Goal: Task Accomplishment & Management: Manage account settings

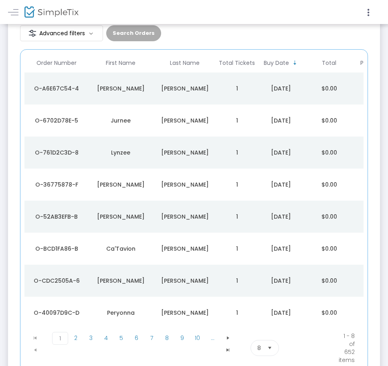
scroll to position [63, 0]
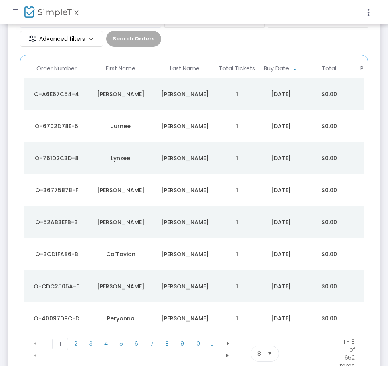
click at [206, 92] on div "[PERSON_NAME]" at bounding box center [185, 94] width 60 height 8
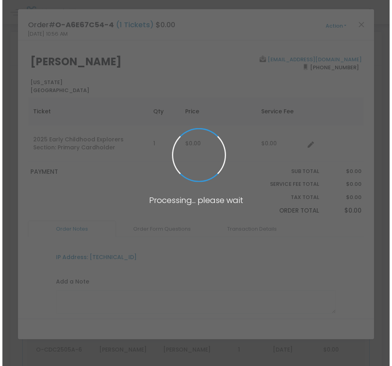
scroll to position [0, 0]
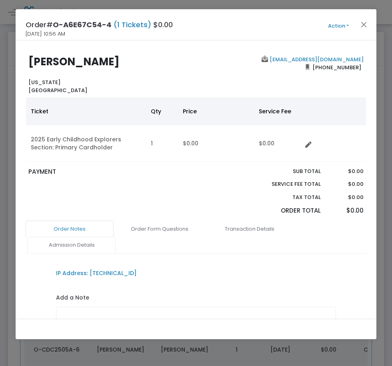
click at [97, 243] on link "Admission Details" at bounding box center [72, 245] width 88 height 17
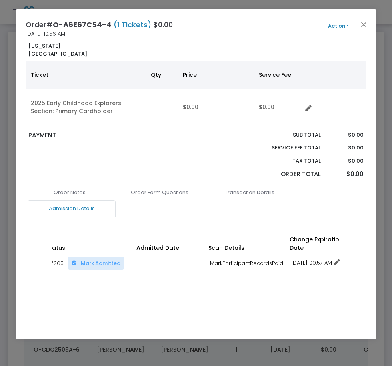
scroll to position [0, 178]
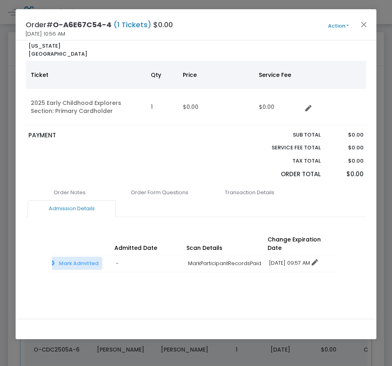
click at [318, 260] on icon at bounding box center [315, 263] width 6 height 6
click at [295, 289] on li "Change expiration date" at bounding box center [303, 284] width 74 height 15
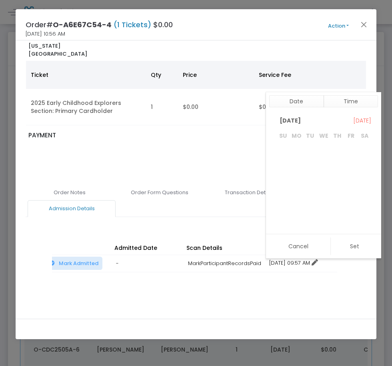
scroll to position [120, 0]
click at [331, 209] on td at bounding box center [338, 210] width 14 height 14
click at [328, 210] on span "31" at bounding box center [324, 210] width 14 height 14
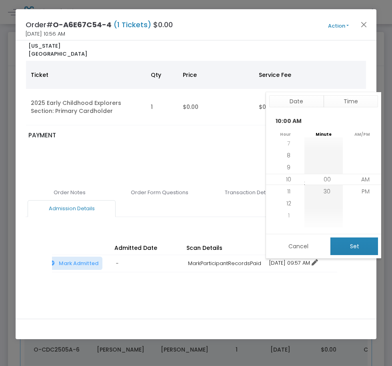
click at [345, 240] on button "Set" at bounding box center [355, 246] width 48 height 18
type input "12/31/2025 10:00 AM"
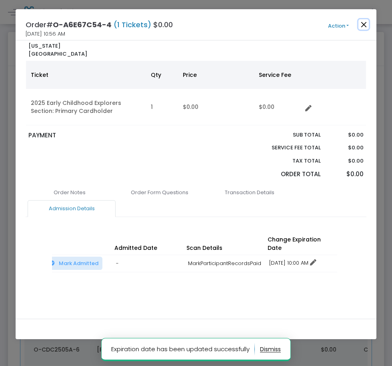
click at [366, 25] on button "Close" at bounding box center [364, 24] width 10 height 10
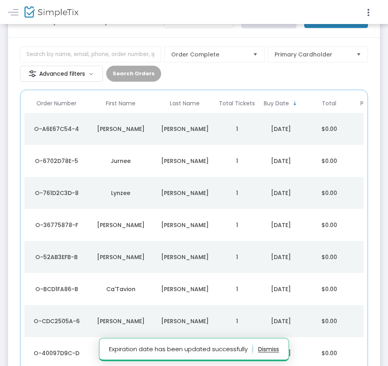
scroll to position [32, 0]
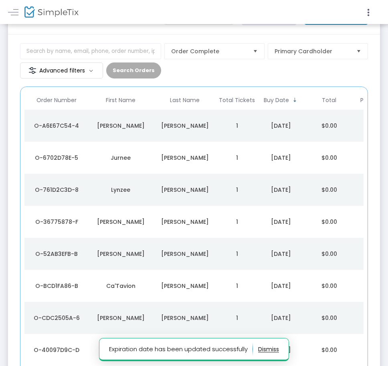
click at [163, 159] on div "[PERSON_NAME]" at bounding box center [185, 158] width 60 height 8
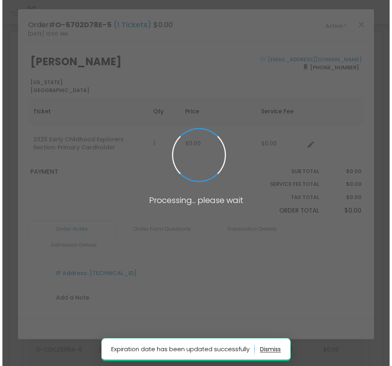
scroll to position [0, 0]
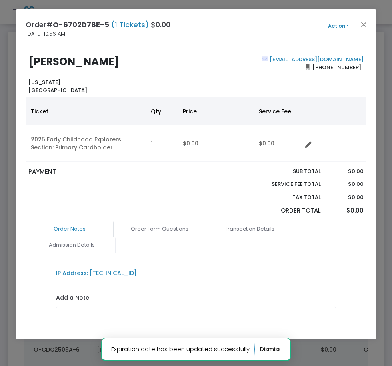
click at [92, 247] on link "Admission Details" at bounding box center [72, 245] width 88 height 17
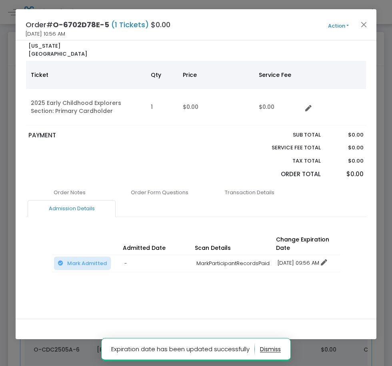
scroll to position [0, 178]
click at [293, 259] on link "12/16/2025 09:56 AM" at bounding box center [295, 263] width 50 height 8
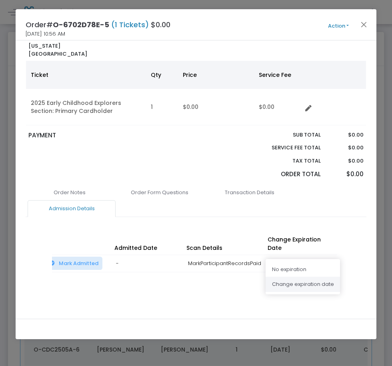
click at [285, 283] on li "Change expiration date" at bounding box center [303, 284] width 74 height 15
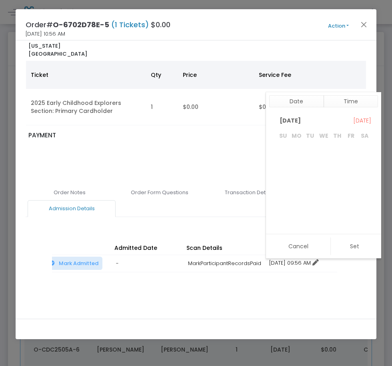
scroll to position [120, 0]
click at [326, 210] on span "31" at bounding box center [324, 210] width 14 height 14
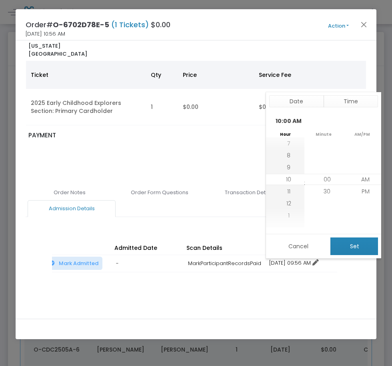
click at [339, 242] on button "Set" at bounding box center [355, 246] width 48 height 18
type input "12/31/2025 10:00 AM"
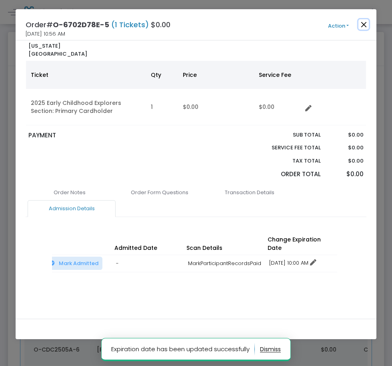
click at [363, 24] on button "Close" at bounding box center [364, 24] width 10 height 10
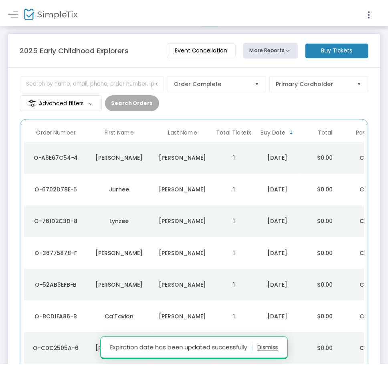
scroll to position [32, 0]
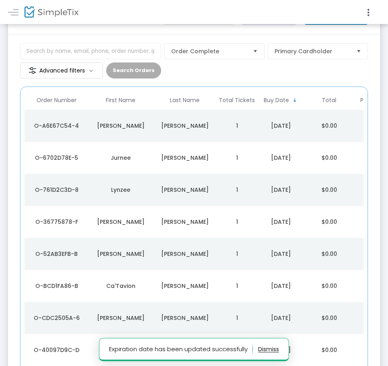
drag, startPoint x: 127, startPoint y: 189, endPoint x: 166, endPoint y: 226, distance: 53.5
click at [128, 189] on div "Lynzee" at bounding box center [121, 190] width 60 height 8
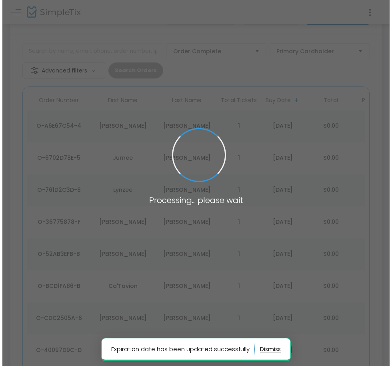
scroll to position [0, 0]
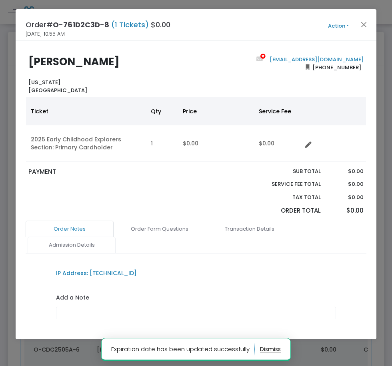
click at [99, 244] on link "Admission Details" at bounding box center [72, 245] width 88 height 17
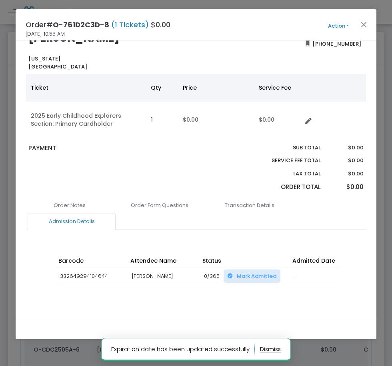
scroll to position [36, 0]
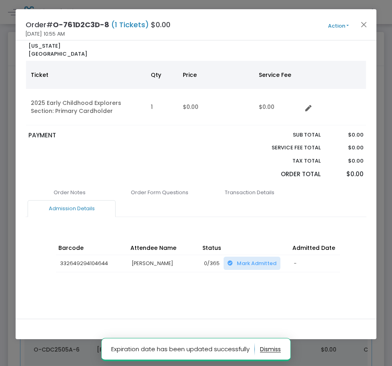
click at [253, 285] on div "Barcode Attendee Name Status Admitted Date Scan Details Change Expiration Date …" at bounding box center [196, 265] width 288 height 64
click at [242, 288] on div "Barcode Attendee Name Status Admitted Date Scan Details Change Expiration Date …" at bounding box center [196, 265] width 288 height 64
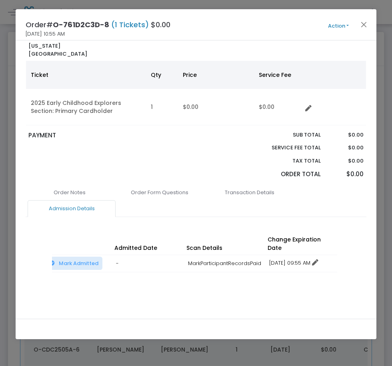
click at [299, 259] on link "12/16/2025 09:55 AM" at bounding box center [294, 263] width 49 height 8
click at [290, 282] on li "Change expiration date" at bounding box center [303, 284] width 74 height 15
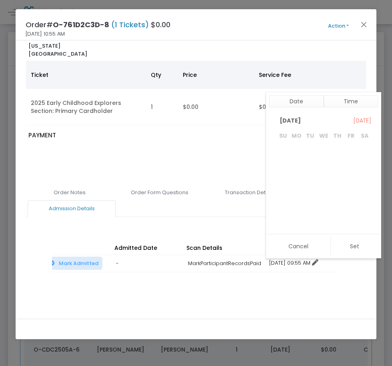
scroll to position [120, 0]
click at [324, 209] on span "31" at bounding box center [324, 210] width 14 height 14
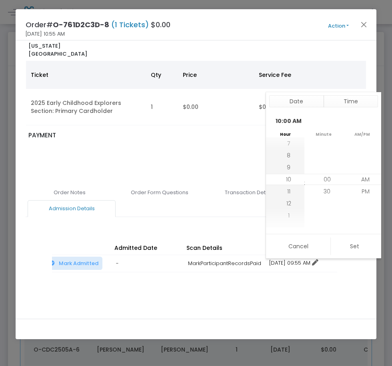
click at [353, 241] on button "Set" at bounding box center [355, 246] width 48 height 18
type input "12/31/2025 10:00 AM"
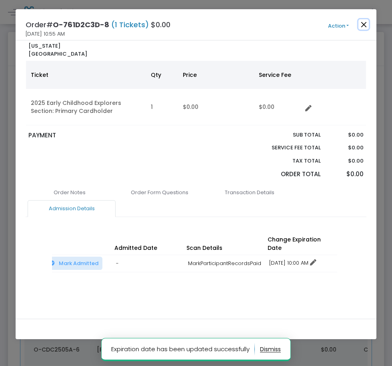
click at [361, 27] on button "Close" at bounding box center [364, 24] width 10 height 10
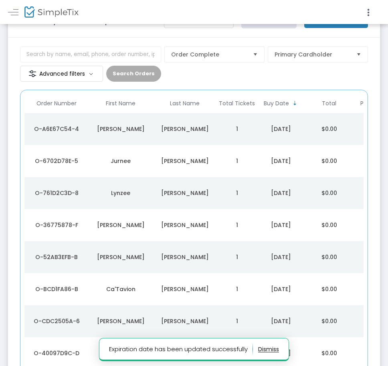
scroll to position [32, 0]
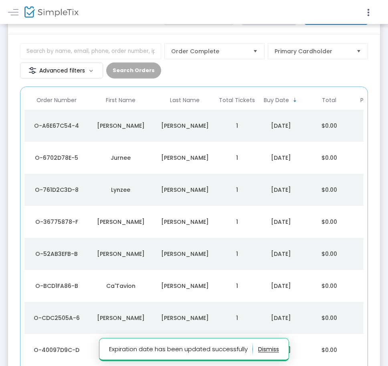
click at [135, 226] on td "[PERSON_NAME]" at bounding box center [121, 222] width 64 height 32
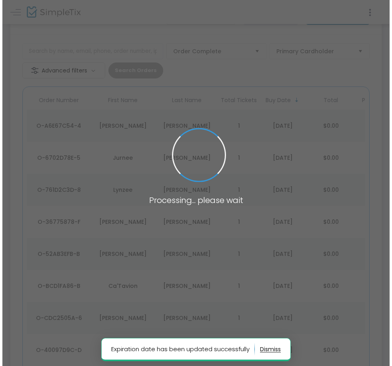
scroll to position [0, 0]
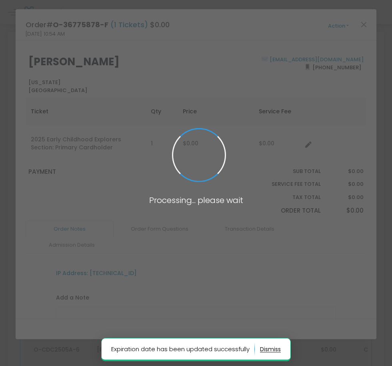
click at [101, 240] on body "Processing... please wait Expiration date has been updated successfully Box Off…" at bounding box center [196, 183] width 392 height 366
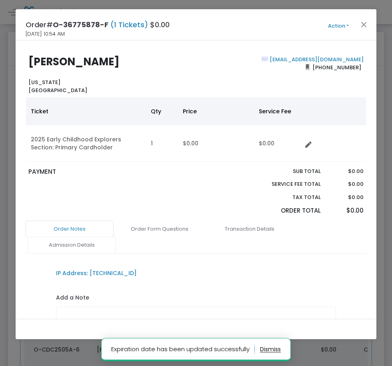
click at [101, 242] on link "Admission Details" at bounding box center [72, 245] width 88 height 17
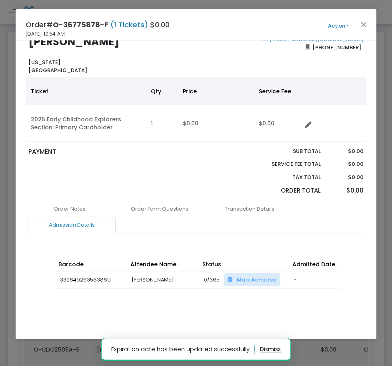
scroll to position [36, 0]
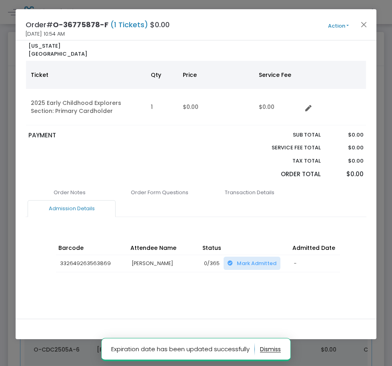
drag, startPoint x: 250, startPoint y: 281, endPoint x: 246, endPoint y: 287, distance: 7.4
click at [250, 284] on div "Barcode Attendee Name Status Admitted Date Scan Details Change Expiration Date …" at bounding box center [196, 265] width 288 height 64
click at [243, 292] on div "Order Notes Order Form Questions Transaction Details Admission Details IP Addre…" at bounding box center [196, 249] width 341 height 130
click at [239, 293] on div "Order Notes Order Form Questions Transaction Details Admission Details IP Addre…" at bounding box center [196, 249] width 341 height 130
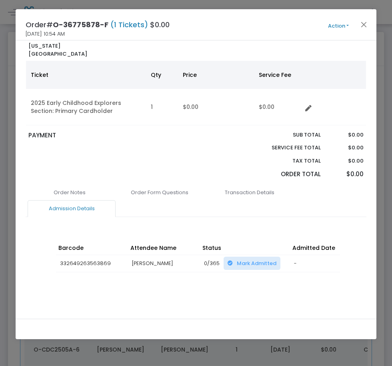
drag, startPoint x: 234, startPoint y: 286, endPoint x: 229, endPoint y: 287, distance: 5.0
click at [234, 286] on div "Barcode Attendee Name Status Admitted Date Scan Details Change Expiration Date …" at bounding box center [196, 265] width 288 height 64
click at [229, 287] on div "Barcode Attendee Name Status Admitted Date Scan Details Change Expiration Date …" at bounding box center [196, 265] width 288 height 64
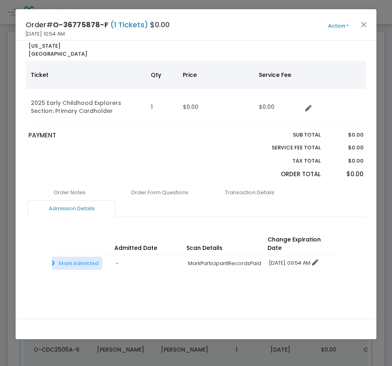
click at [319, 260] on icon at bounding box center [315, 263] width 6 height 6
click at [292, 289] on li "Change expiration date" at bounding box center [303, 284] width 74 height 15
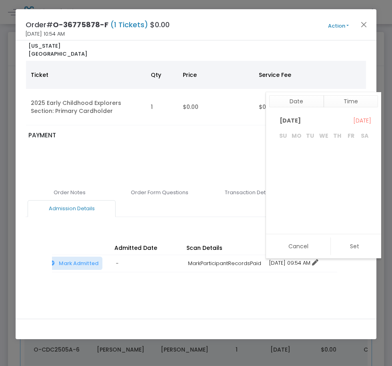
scroll to position [120, 0]
click at [320, 211] on span "31" at bounding box center [324, 210] width 14 height 14
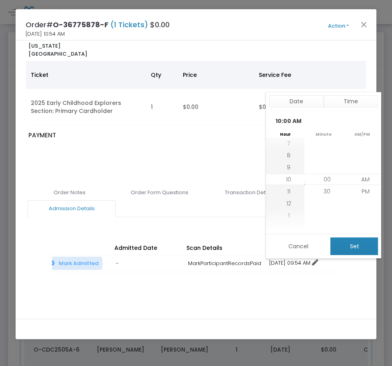
click at [364, 248] on button "Set" at bounding box center [355, 246] width 48 height 18
type input "12/31/2025 10:00 AM"
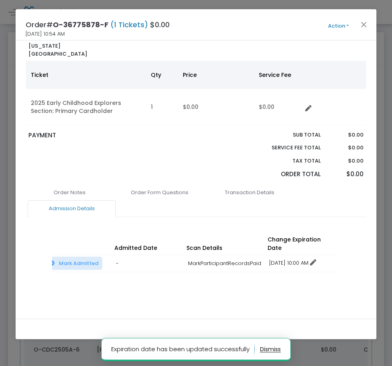
scroll to position [0, 0]
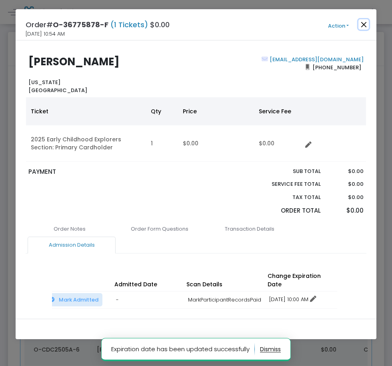
click at [361, 26] on button "Close" at bounding box center [364, 24] width 10 height 10
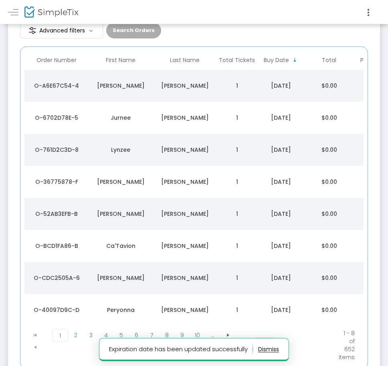
click at [130, 207] on td "[PERSON_NAME]" at bounding box center [121, 214] width 64 height 32
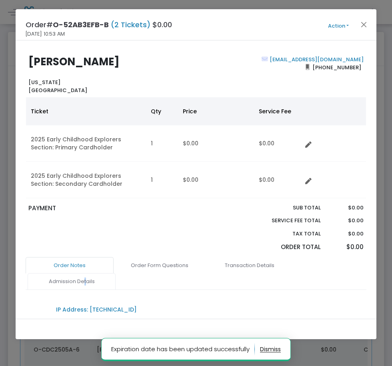
click at [85, 282] on link "Admission Details" at bounding box center [72, 281] width 88 height 17
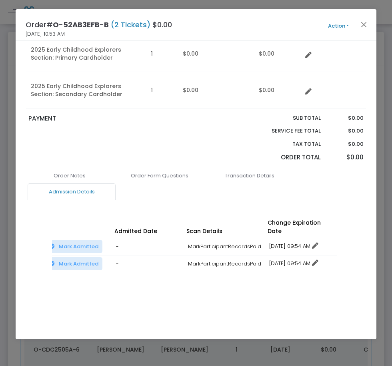
drag, startPoint x: 308, startPoint y: 236, endPoint x: 303, endPoint y: 255, distance: 19.9
click at [308, 242] on link "12/16/2025 09:54 AM" at bounding box center [294, 246] width 49 height 8
click at [302, 264] on li "Change expiration date" at bounding box center [303, 267] width 74 height 15
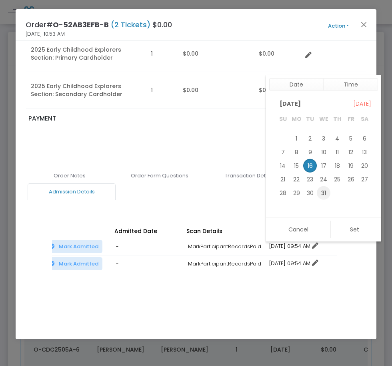
click at [324, 193] on span "31" at bounding box center [324, 193] width 14 height 14
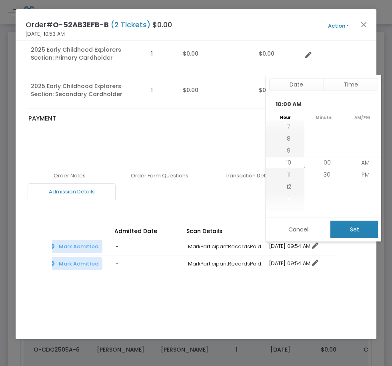
click at [352, 232] on button "Set" at bounding box center [355, 230] width 48 height 18
type input "12/31/2025 10:00 AM"
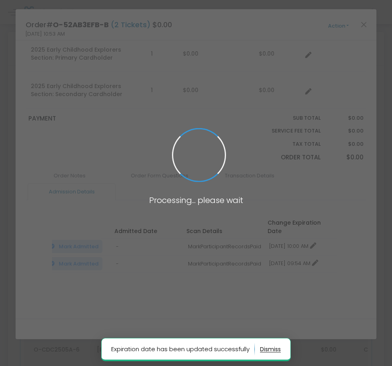
click at [299, 249] on span at bounding box center [196, 183] width 392 height 366
drag, startPoint x: 286, startPoint y: 251, endPoint x: 282, endPoint y: 253, distance: 4.6
click at [286, 251] on body "Processing... please wait Expiration date has been updated successfully Box Off…" at bounding box center [196, 183] width 392 height 366
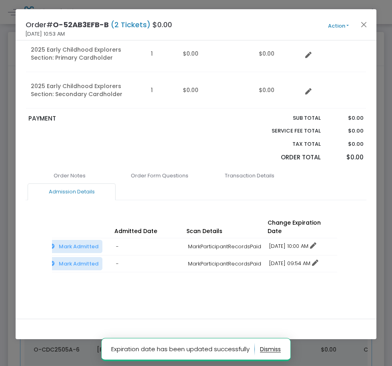
click at [282, 260] on link "12/16/2025 09:54 AM" at bounding box center [294, 264] width 49 height 8
drag, startPoint x: 292, startPoint y: 286, endPoint x: 298, endPoint y: 279, distance: 8.9
click at [293, 286] on li "Change expiration date" at bounding box center [303, 284] width 74 height 15
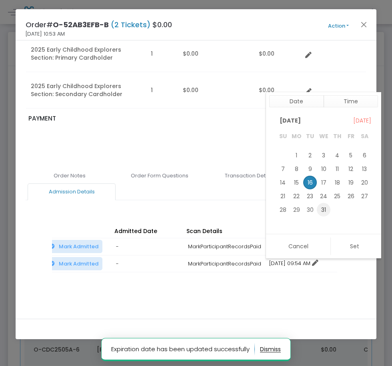
click at [325, 211] on span "31" at bounding box center [324, 210] width 14 height 14
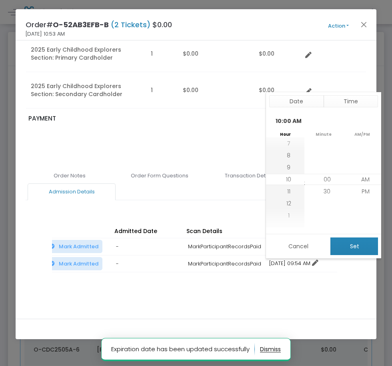
click at [350, 255] on button "Set" at bounding box center [355, 246] width 48 height 18
type input "12/31/2025 10:00 AM"
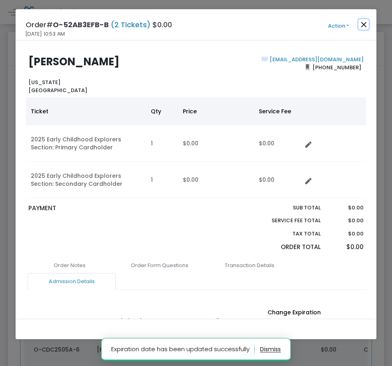
click at [365, 25] on button "Close" at bounding box center [364, 24] width 10 height 10
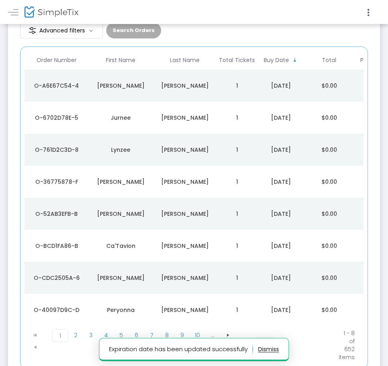
click at [129, 247] on div "Ca'Tavion" at bounding box center [121, 246] width 60 height 8
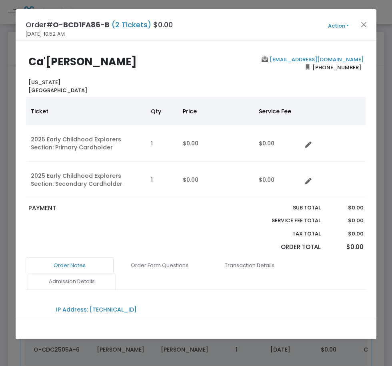
drag, startPoint x: 91, startPoint y: 278, endPoint x: 96, endPoint y: 277, distance: 5.3
click at [91, 278] on link "Admission Details" at bounding box center [72, 281] width 88 height 17
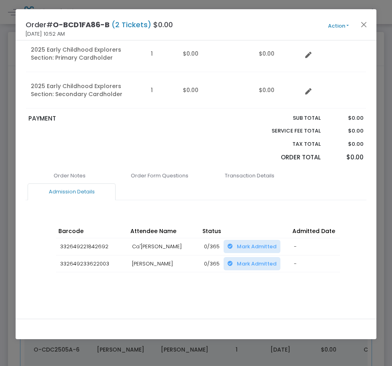
click at [241, 291] on div "Order Notes Order Form Questions Transaction Details Admission Details IP Addre…" at bounding box center [196, 240] width 341 height 147
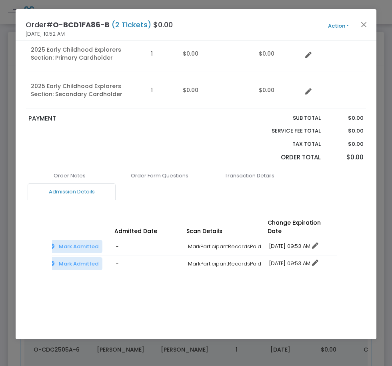
click at [294, 242] on link "12/16/2025 09:53 AM" at bounding box center [294, 246] width 49 height 8
click at [282, 264] on li "Change expiration date" at bounding box center [303, 267] width 74 height 15
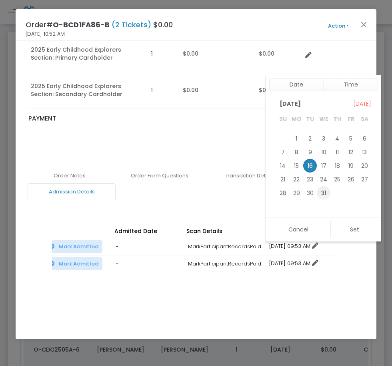
click at [328, 195] on span "31" at bounding box center [324, 193] width 14 height 14
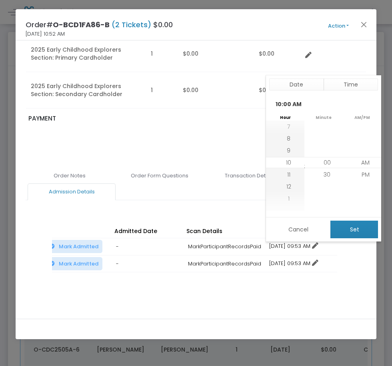
click at [349, 221] on button "Set" at bounding box center [355, 230] width 48 height 18
type input "12/31/2025 10:00 AM"
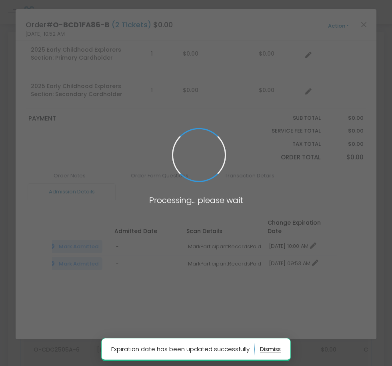
click at [301, 255] on span at bounding box center [196, 183] width 392 height 366
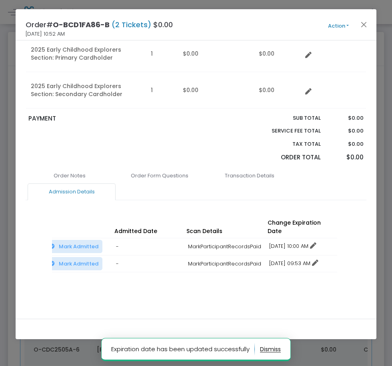
click at [292, 260] on link "12/16/2025 09:53 AM" at bounding box center [294, 264] width 49 height 8
drag, startPoint x: 284, startPoint y: 284, endPoint x: 297, endPoint y: 260, distance: 26.7
click at [285, 282] on li "Change expiration date" at bounding box center [303, 284] width 74 height 15
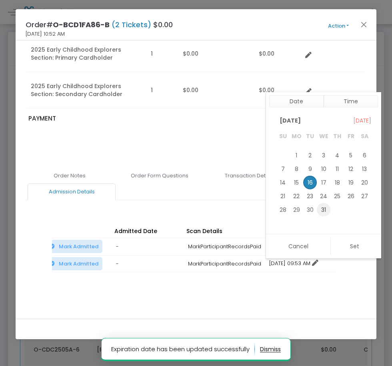
click at [322, 208] on span "31" at bounding box center [324, 210] width 14 height 14
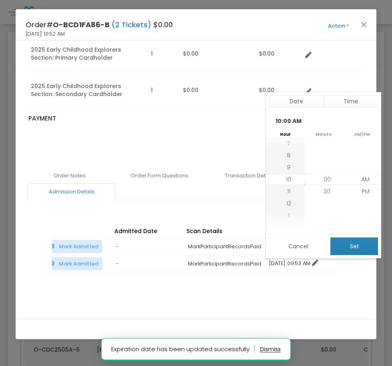
click at [354, 251] on button "Set" at bounding box center [355, 246] width 48 height 18
type input "12/31/2025 10:00 AM"
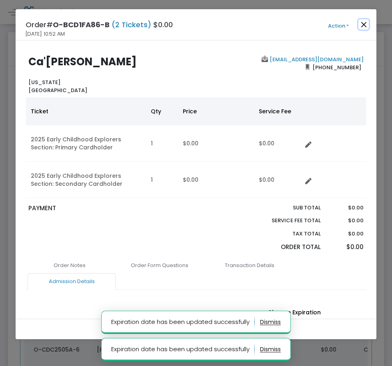
click at [366, 24] on button "Close" at bounding box center [364, 24] width 10 height 10
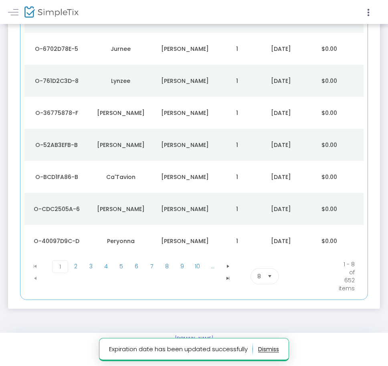
click at [142, 209] on div "Tamara" at bounding box center [121, 209] width 60 height 8
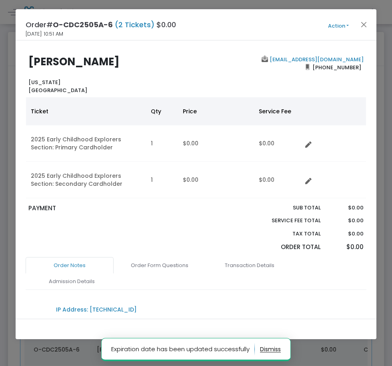
click at [66, 272] on link "Order Notes" at bounding box center [70, 265] width 88 height 17
click at [66, 277] on link "Admission Details" at bounding box center [72, 281] width 88 height 17
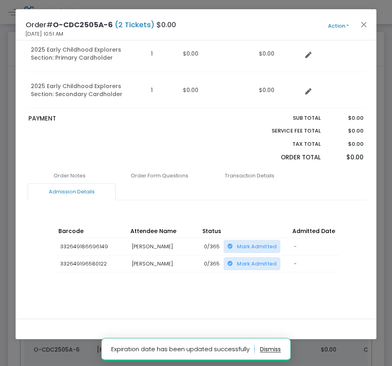
drag, startPoint x: 240, startPoint y: 293, endPoint x: 240, endPoint y: 287, distance: 5.6
click at [240, 292] on div "Order Notes Order Form Questions Transaction Details Admission Details IP Addre…" at bounding box center [196, 240] width 341 height 147
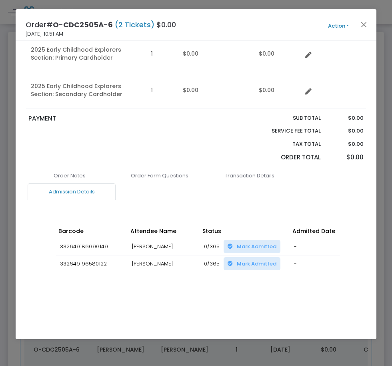
click at [240, 287] on div "Barcode Attendee Name Status Admitted Date Scan Details Change Expiration Date …" at bounding box center [196, 256] width 288 height 80
click at [237, 289] on div "Barcode Attendee Name Status Admitted Date Scan Details Change Expiration Date …" at bounding box center [196, 256] width 288 height 80
click at [229, 287] on div "Barcode Attendee Name Status Admitted Date Scan Details Change Expiration Date …" at bounding box center [196, 256] width 288 height 80
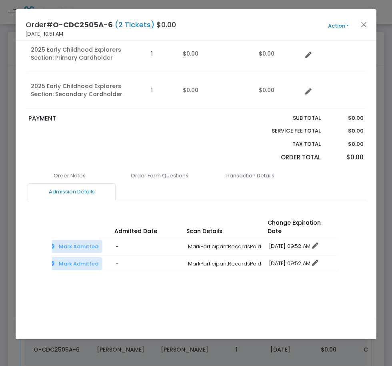
click at [286, 238] on td "12/16/2025 09:52 AM No expiration Change expiration date 12/16/2025 9:52 AM" at bounding box center [302, 246] width 72 height 17
click at [286, 242] on link "12/16/2025 09:52 AM" at bounding box center [294, 246] width 49 height 8
drag, startPoint x: 280, startPoint y: 270, endPoint x: 278, endPoint y: 264, distance: 7.2
click at [280, 271] on li "Change expiration date" at bounding box center [303, 267] width 74 height 15
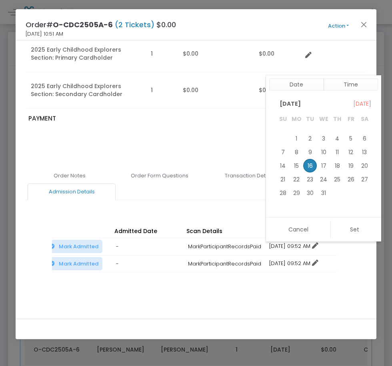
click at [326, 189] on span "31" at bounding box center [324, 193] width 14 height 14
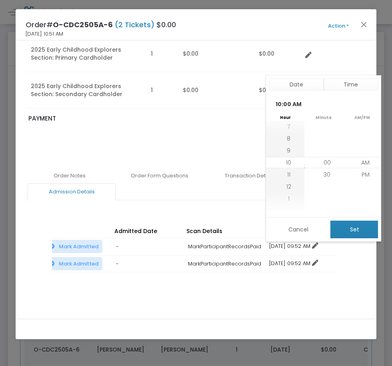
click at [338, 226] on button "Set" at bounding box center [355, 230] width 48 height 18
type input "12/31/2025 10:00 AM"
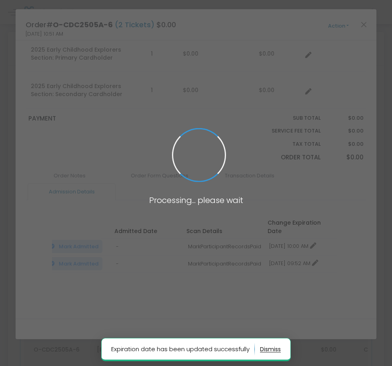
click at [294, 254] on span at bounding box center [196, 183] width 392 height 366
click at [281, 256] on body "Processing... please wait Expiration date has been updated successfully Box Off…" at bounding box center [196, 183] width 392 height 366
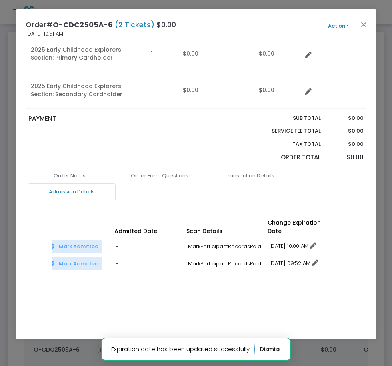
click at [282, 260] on link "12/16/2025 09:52 AM" at bounding box center [294, 264] width 49 height 8
drag, startPoint x: 290, startPoint y: 283, endPoint x: 300, endPoint y: 259, distance: 25.9
click at [290, 283] on li "Change expiration date" at bounding box center [303, 284] width 74 height 15
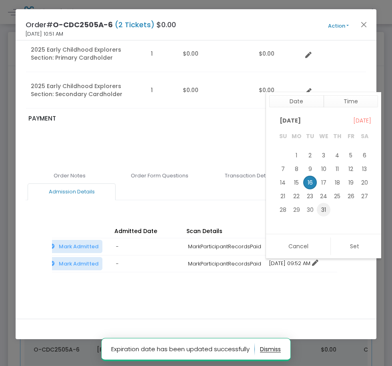
click at [315, 208] on span "30" at bounding box center [311, 210] width 14 height 14
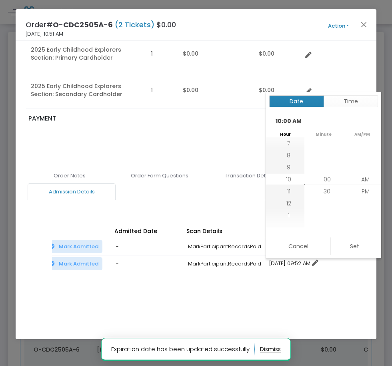
click at [303, 104] on button "Date" at bounding box center [297, 101] width 55 height 12
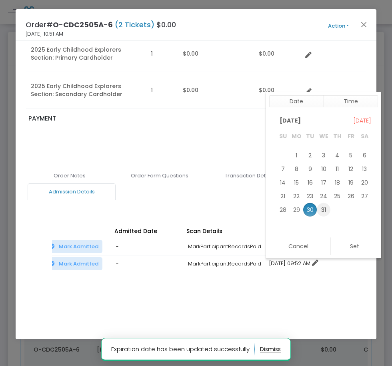
click at [327, 207] on span "31" at bounding box center [324, 210] width 14 height 14
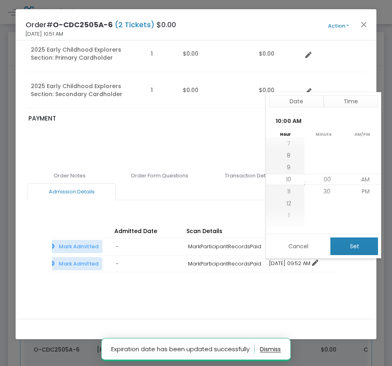
click at [346, 239] on button "Set" at bounding box center [355, 246] width 48 height 18
type input "12/31/2025 10:00 AM"
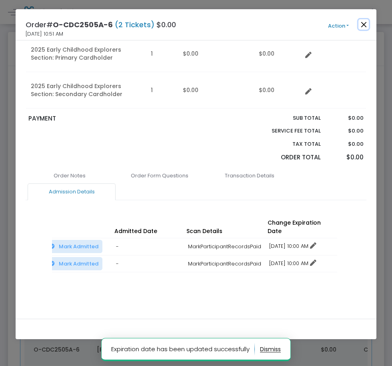
click at [366, 20] on button "Close" at bounding box center [364, 24] width 10 height 10
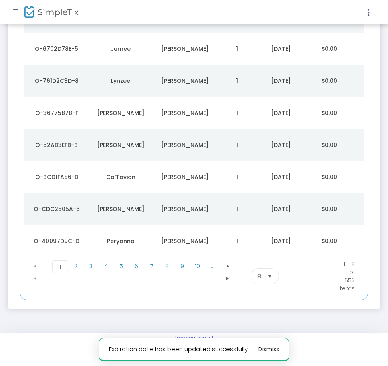
click at [123, 244] on td "Peryonna" at bounding box center [121, 241] width 64 height 32
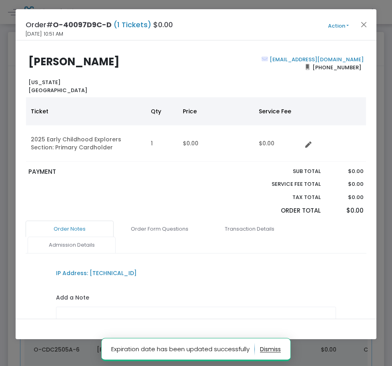
click at [93, 249] on link "Admission Details" at bounding box center [72, 245] width 88 height 17
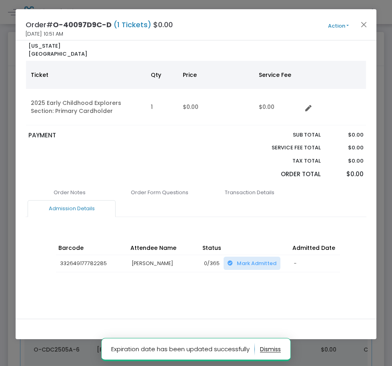
click at [243, 286] on div "Barcode Attendee Name Status Admitted Date Scan Details Change Expiration Date …" at bounding box center [196, 265] width 288 height 64
drag, startPoint x: 236, startPoint y: 287, endPoint x: 232, endPoint y: 289, distance: 4.5
click at [235, 287] on div "Barcode Attendee Name Status Admitted Date Scan Details Change Expiration Date …" at bounding box center [196, 265] width 288 height 64
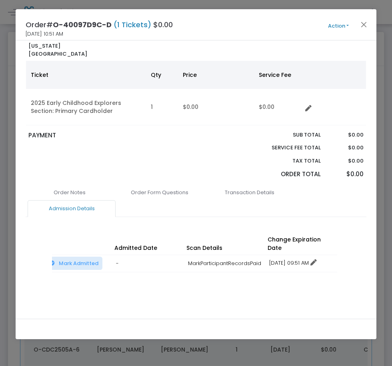
click at [270, 259] on link "12/16/2025 09:51 AM" at bounding box center [294, 263] width 48 height 8
drag, startPoint x: 285, startPoint y: 287, endPoint x: 288, endPoint y: 280, distance: 7.2
click at [286, 287] on li "Change expiration date" at bounding box center [303, 284] width 74 height 15
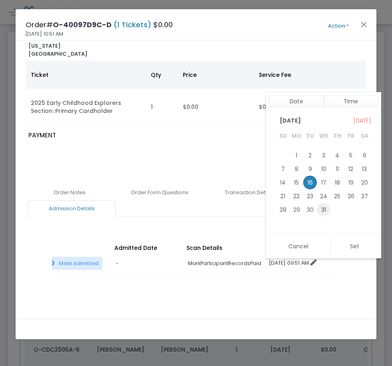
drag, startPoint x: 322, startPoint y: 207, endPoint x: 326, endPoint y: 229, distance: 22.4
click at [322, 208] on span "31" at bounding box center [324, 210] width 14 height 14
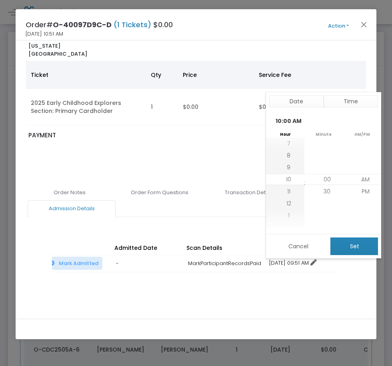
click at [338, 246] on button "Set" at bounding box center [355, 246] width 48 height 18
type input "12/31/2025 10:00 AM"
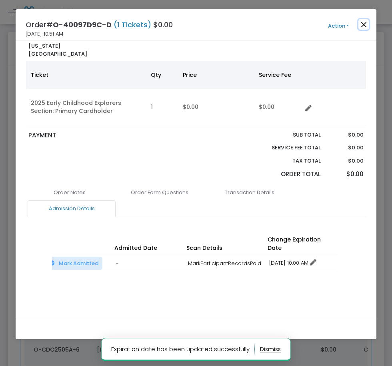
click at [362, 26] on button "Close" at bounding box center [364, 24] width 10 height 10
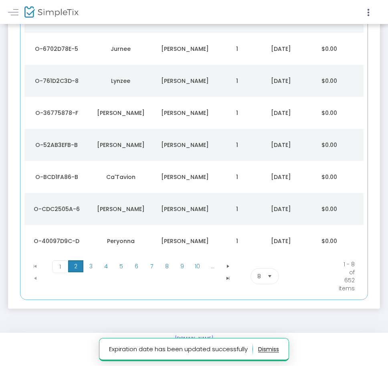
click at [76, 270] on span "2" at bounding box center [75, 266] width 15 height 12
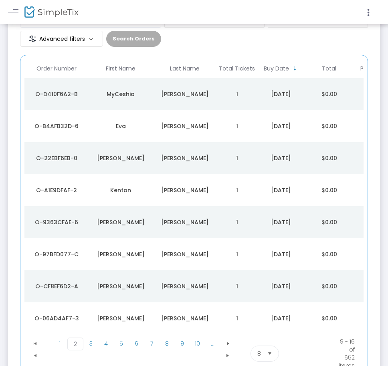
click at [177, 88] on td "Terrell" at bounding box center [185, 94] width 64 height 32
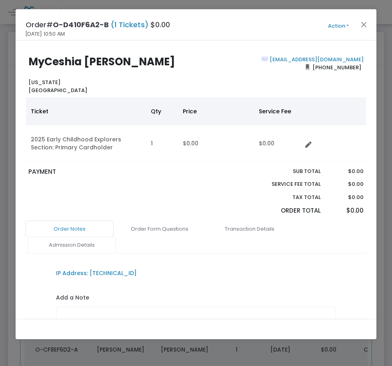
click at [101, 247] on link "Admission Details" at bounding box center [72, 245] width 88 height 17
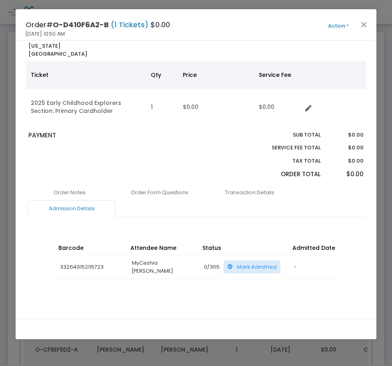
click at [242, 292] on div "Order Notes Order Form Questions Transaction Details Admission Details IP Addre…" at bounding box center [196, 252] width 341 height 137
click at [238, 286] on div "Barcode Attendee Name Status Admitted Date Scan Details Change Expiration Date …" at bounding box center [196, 268] width 288 height 70
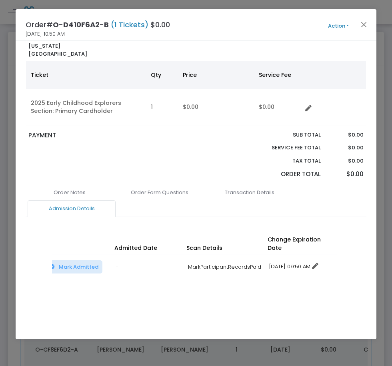
click at [274, 263] on link "12/16/2025 09:50 AM" at bounding box center [294, 267] width 49 height 8
click at [286, 283] on li "Change expiration date" at bounding box center [303, 284] width 74 height 15
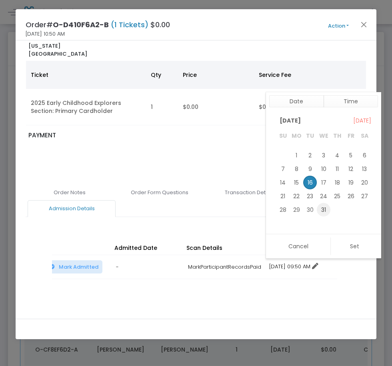
click at [320, 208] on span "31" at bounding box center [324, 210] width 14 height 14
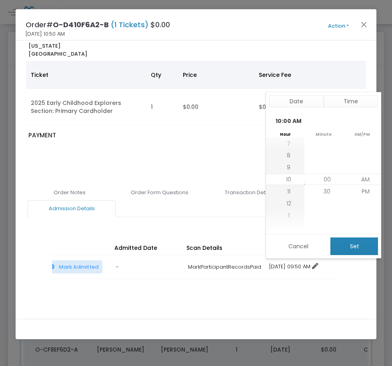
click at [334, 247] on button "Set" at bounding box center [355, 246] width 48 height 18
type input "12/31/2025 10:00 AM"
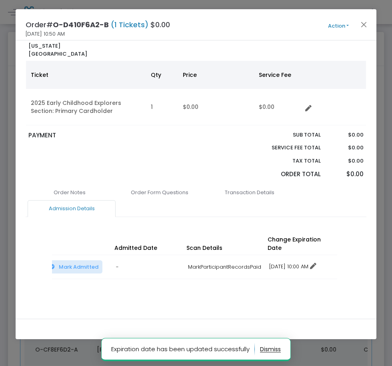
click at [358, 27] on button "Action" at bounding box center [339, 26] width 48 height 9
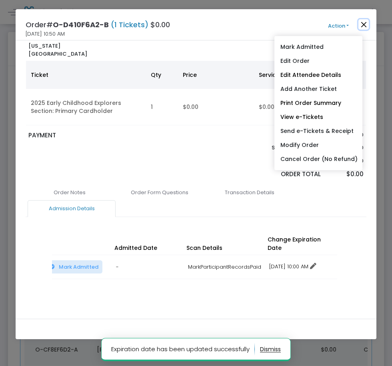
click at [362, 23] on button "Close" at bounding box center [364, 24] width 10 height 10
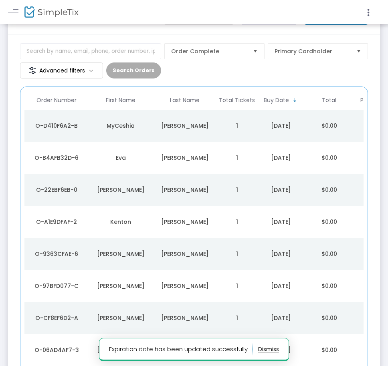
click at [103, 168] on td "Eva" at bounding box center [121, 158] width 64 height 32
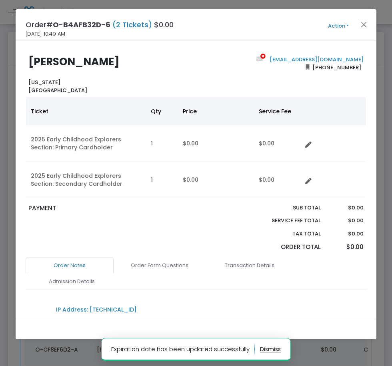
click at [90, 270] on link "Order Notes" at bounding box center [70, 265] width 88 height 17
click at [96, 280] on link "Admission Details" at bounding box center [72, 281] width 88 height 17
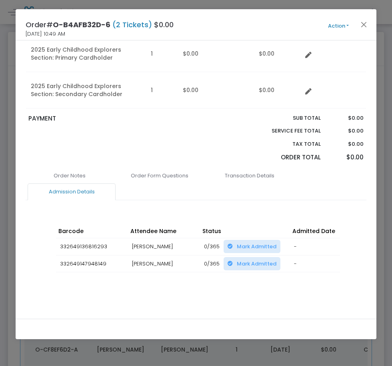
click at [235, 285] on div "Barcode Attendee Name Status Admitted Date Scan Details Change Expiration Date …" at bounding box center [196, 256] width 288 height 80
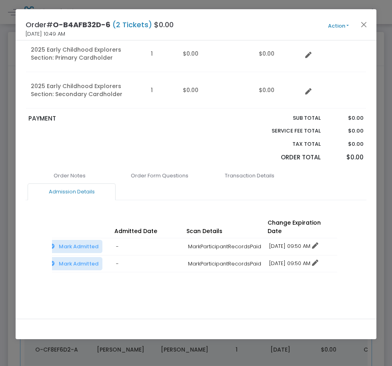
drag, startPoint x: 320, startPoint y: 240, endPoint x: 315, endPoint y: 258, distance: 18.3
click at [319, 242] on link "12/16/2025 09:50 AM" at bounding box center [294, 246] width 49 height 8
click at [314, 260] on li "Change expiration date" at bounding box center [303, 267] width 74 height 15
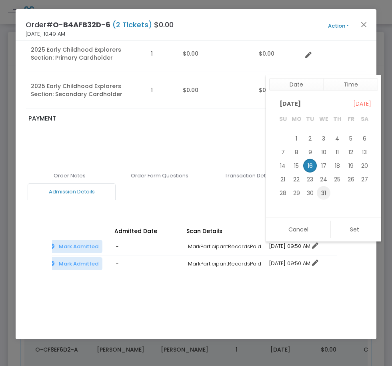
click at [323, 192] on span "31" at bounding box center [324, 193] width 14 height 14
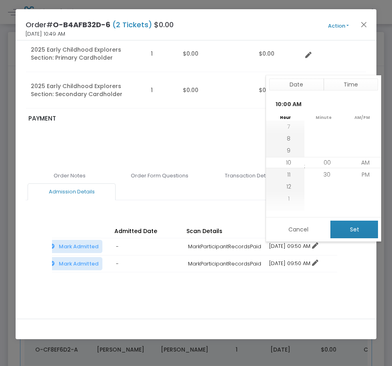
click at [335, 224] on button "Set" at bounding box center [355, 230] width 48 height 18
type input "12/31/2025 10:00 AM"
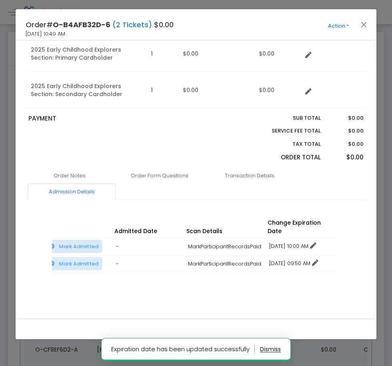
click at [308, 260] on link "12/16/2025 09:50 AM" at bounding box center [294, 264] width 49 height 8
click at [311, 284] on li "Change expiration date" at bounding box center [303, 284] width 74 height 15
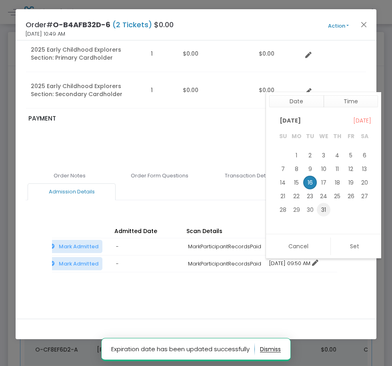
click at [325, 213] on span "31" at bounding box center [324, 210] width 14 height 14
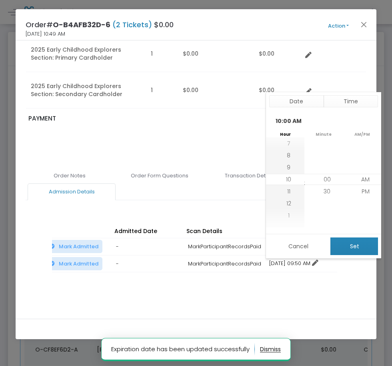
click at [352, 251] on button "Set" at bounding box center [355, 246] width 48 height 18
type input "12/31/2025 10:00 AM"
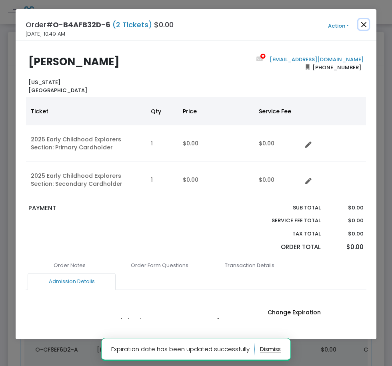
click at [363, 25] on button "Close" at bounding box center [364, 24] width 10 height 10
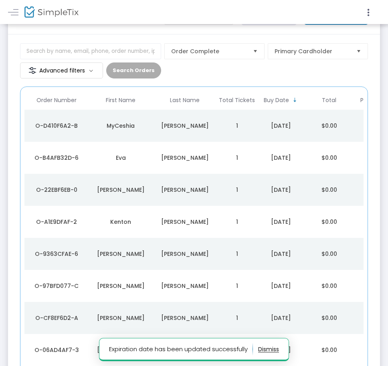
click at [219, 194] on td "1" at bounding box center [237, 190] width 40 height 32
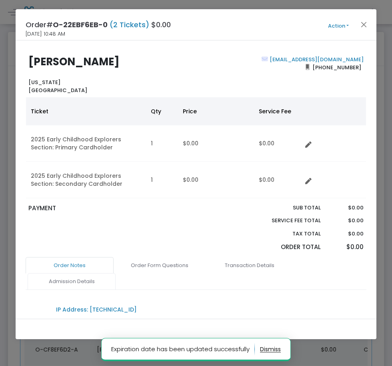
click at [107, 278] on link "Admission Details" at bounding box center [72, 281] width 88 height 17
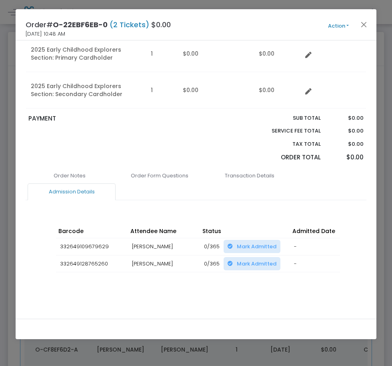
drag, startPoint x: 275, startPoint y: 294, endPoint x: 264, endPoint y: 287, distance: 12.4
click at [274, 293] on div "Order Notes Order Form Questions Transaction Details Admission Details IP Addre…" at bounding box center [196, 240] width 341 height 147
click at [264, 287] on div "Barcode Attendee Name Status Admitted Date Scan Details Change Expiration Date …" at bounding box center [196, 256] width 288 height 80
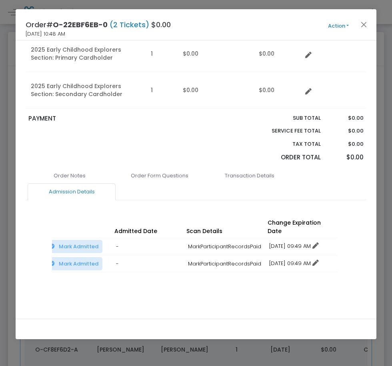
click at [293, 242] on link "12/16/2025 09:49 AM" at bounding box center [295, 246] width 50 height 8
drag, startPoint x: 300, startPoint y: 264, endPoint x: 310, endPoint y: 246, distance: 21.0
click at [301, 264] on li "Change expiration date" at bounding box center [303, 267] width 74 height 15
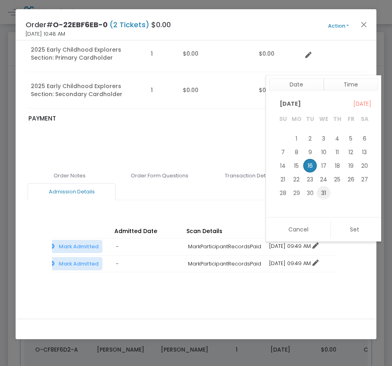
click at [323, 196] on span "31" at bounding box center [324, 193] width 14 height 14
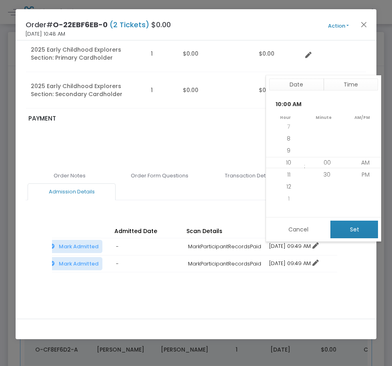
click at [350, 228] on button "Set" at bounding box center [355, 230] width 48 height 18
type input "12/31/2025 10:00 AM"
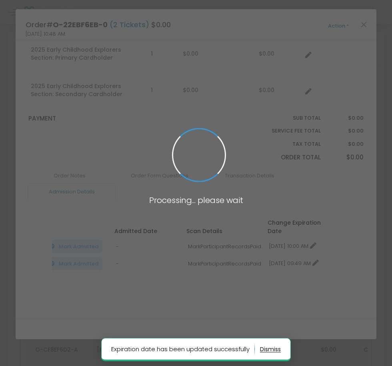
click at [296, 252] on span at bounding box center [196, 183] width 392 height 366
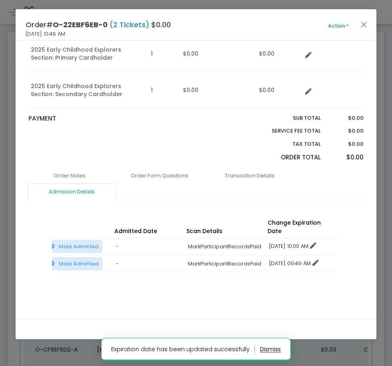
click at [289, 260] on link "12/16/2025 09:49 AM" at bounding box center [295, 264] width 50 height 8
drag, startPoint x: 296, startPoint y: 283, endPoint x: 301, endPoint y: 267, distance: 16.6
click at [297, 282] on li "Change expiration date" at bounding box center [303, 284] width 74 height 15
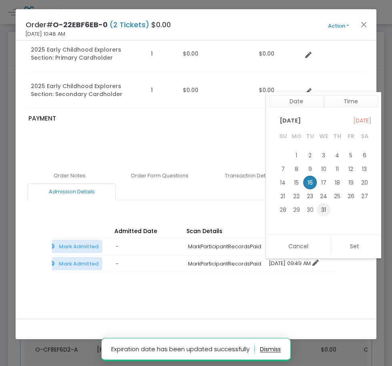
click at [325, 212] on span "31" at bounding box center [324, 210] width 14 height 14
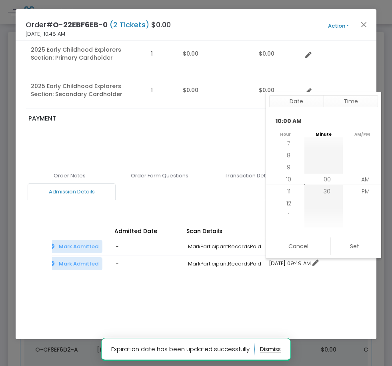
click at [358, 257] on div "Cancel Set" at bounding box center [323, 246] width 115 height 24
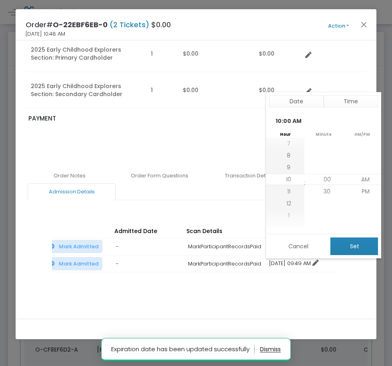
click at [359, 249] on button "Set" at bounding box center [355, 246] width 48 height 18
type input "12/31/2025 10:00 AM"
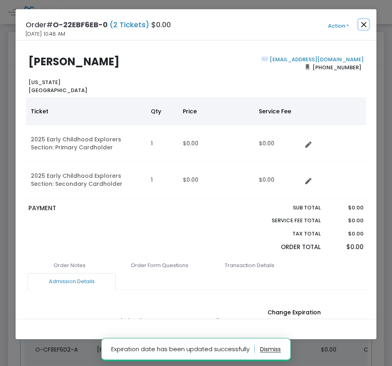
click at [362, 27] on button "Close" at bounding box center [364, 24] width 10 height 10
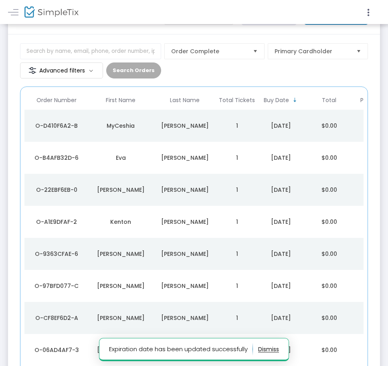
click at [144, 223] on div "Kenton" at bounding box center [121, 222] width 60 height 8
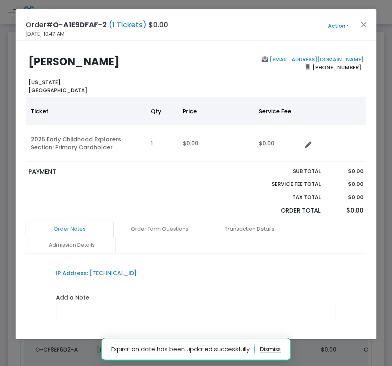
click at [80, 239] on link "Admission Details" at bounding box center [72, 245] width 88 height 17
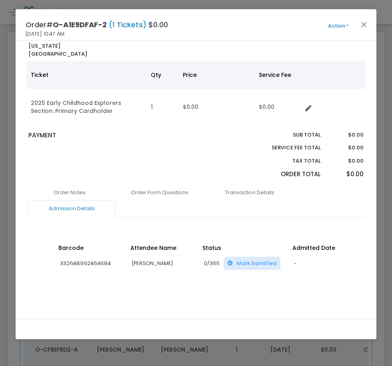
click at [265, 286] on div "Barcode Attendee Name Status Admitted Date Scan Details Change Expiration Date …" at bounding box center [196, 265] width 288 height 64
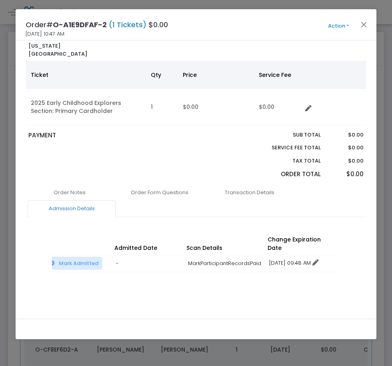
click at [304, 246] on table "Barcode Attendee Name Status Admitted Date Scan Details Change Expiration Date …" at bounding box center [108, 253] width 460 height 40
click at [305, 259] on link "12/16/2025 09:48 AM" at bounding box center [295, 263] width 50 height 8
click at [302, 280] on li "Change expiration date" at bounding box center [303, 284] width 74 height 15
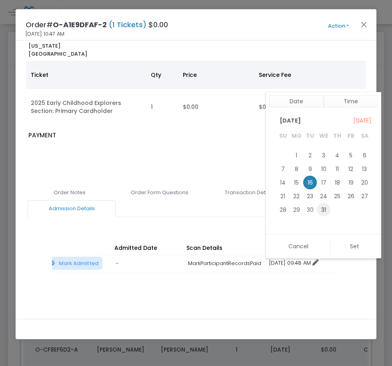
click at [320, 207] on span "31" at bounding box center [324, 210] width 14 height 14
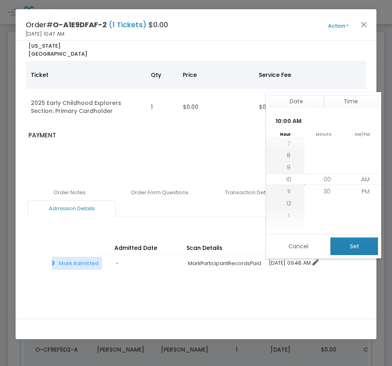
click at [342, 241] on button "Set" at bounding box center [355, 246] width 48 height 18
type input "12/31/2025 10:00 AM"
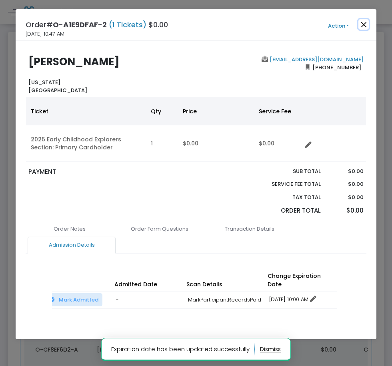
click at [364, 25] on button "Close" at bounding box center [364, 24] width 10 height 10
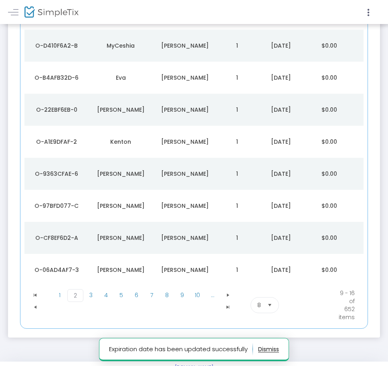
click at [139, 177] on div "Angela" at bounding box center [121, 174] width 60 height 8
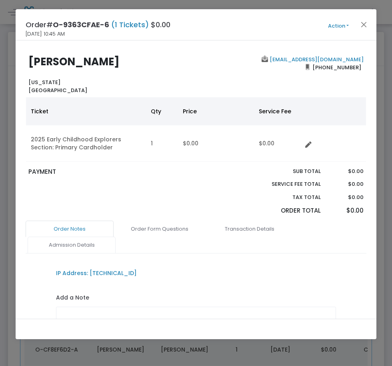
click at [113, 245] on link "Admission Details" at bounding box center [72, 245] width 88 height 17
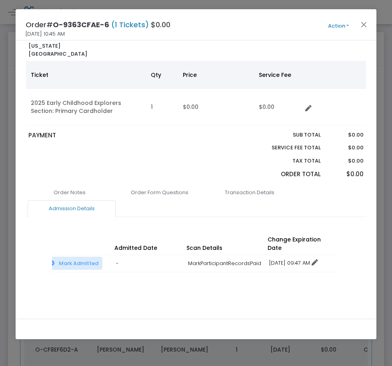
click at [313, 259] on link "12/16/2025 09:47 AM" at bounding box center [294, 263] width 49 height 8
drag, startPoint x: 318, startPoint y: 283, endPoint x: 320, endPoint y: 261, distance: 22.5
click at [318, 283] on li "Change expiration date" at bounding box center [303, 284] width 74 height 15
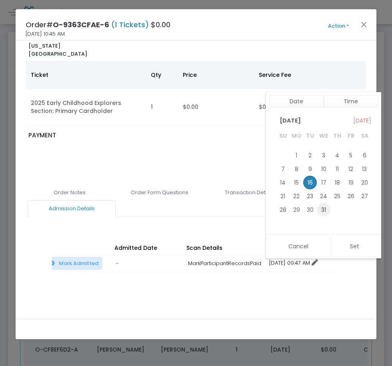
click at [326, 209] on span "31" at bounding box center [324, 210] width 14 height 14
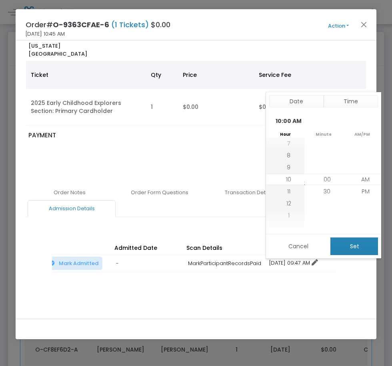
click at [351, 253] on button "Set" at bounding box center [355, 246] width 48 height 18
type input "12/31/2025 10:00 AM"
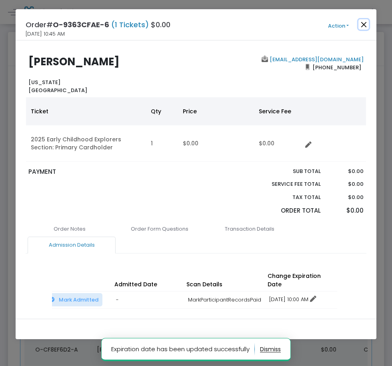
click at [359, 26] on button "Close" at bounding box center [364, 24] width 10 height 10
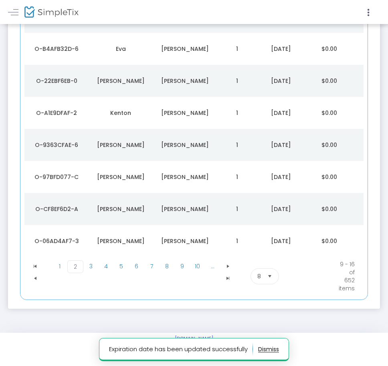
click at [120, 167] on td "Brandi" at bounding box center [121, 177] width 64 height 32
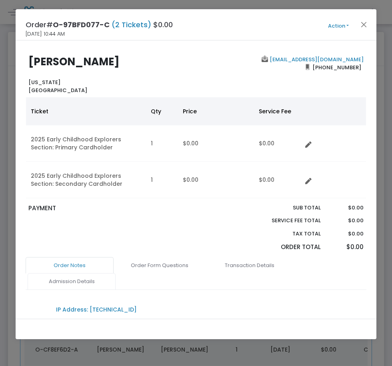
click at [94, 276] on link "Admission Details" at bounding box center [72, 281] width 88 height 17
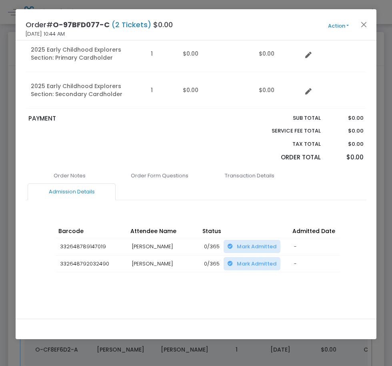
drag, startPoint x: 237, startPoint y: 298, endPoint x: 243, endPoint y: 294, distance: 6.8
click at [241, 296] on div "Order Notes Order Form Questions Transaction Details Admission Details IP Addre…" at bounding box center [196, 240] width 341 height 147
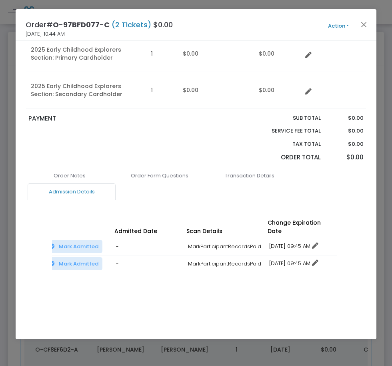
click at [293, 242] on link "12/16/2025 09:45 AM" at bounding box center [294, 246] width 49 height 8
drag, startPoint x: 294, startPoint y: 267, endPoint x: 300, endPoint y: 254, distance: 14.3
click at [294, 266] on li "Change expiration date" at bounding box center [303, 267] width 74 height 15
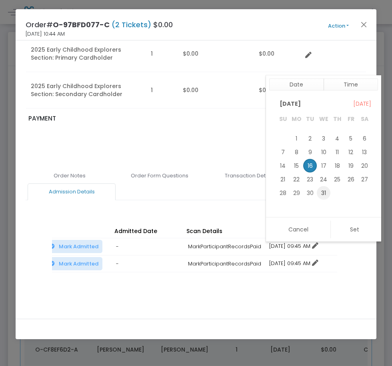
drag, startPoint x: 328, startPoint y: 185, endPoint x: 326, endPoint y: 194, distance: 9.7
click at [328, 186] on table "December 2025 1 2 3 4 5 6 7 8 9 10 11 12 13 14 15 16 17 18 19 20 21 22 23 24 25…" at bounding box center [323, 358] width 95 height 509
click at [326, 194] on span "31" at bounding box center [324, 193] width 14 height 14
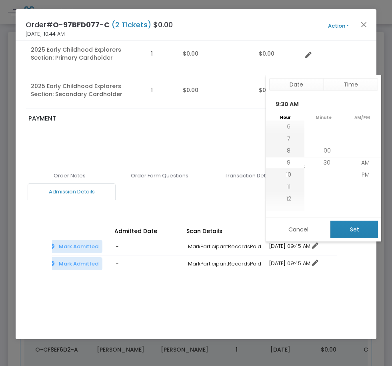
click at [360, 231] on button "Set" at bounding box center [355, 230] width 48 height 18
type input "12/31/2025 9:30 AM"
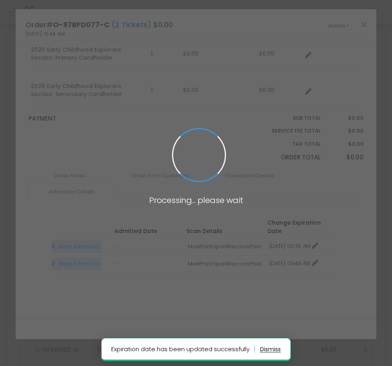
click at [278, 256] on span at bounding box center [196, 183] width 392 height 366
click at [280, 255] on body "Processing... please wait Expiration date has been updated successfully Box Off…" at bounding box center [196, 183] width 392 height 366
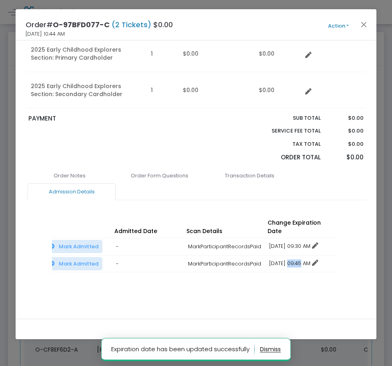
click at [280, 260] on link "12/16/2025 09:45 AM" at bounding box center [294, 264] width 49 height 8
click at [289, 277] on li "No expiration" at bounding box center [303, 269] width 74 height 15
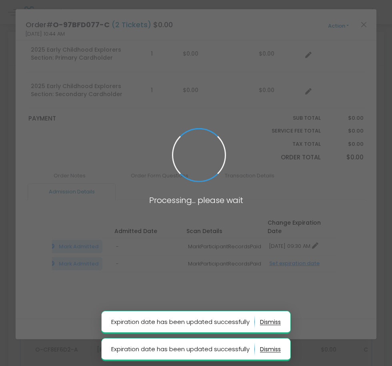
click at [286, 255] on span at bounding box center [196, 183] width 392 height 366
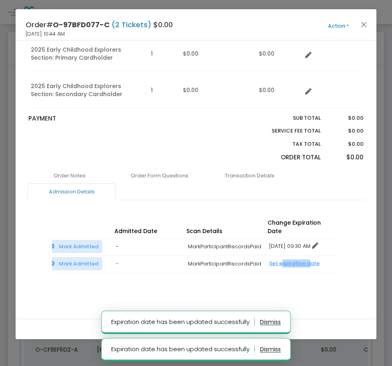
click at [287, 260] on div "Set expiration date" at bounding box center [302, 264] width 64 height 8
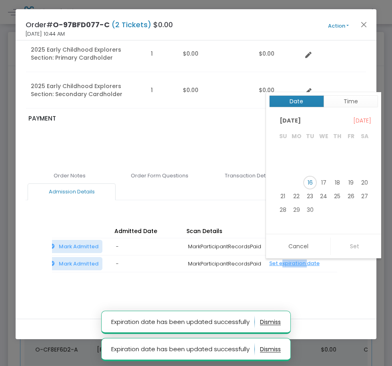
click at [304, 102] on button "Date" at bounding box center [297, 101] width 55 height 12
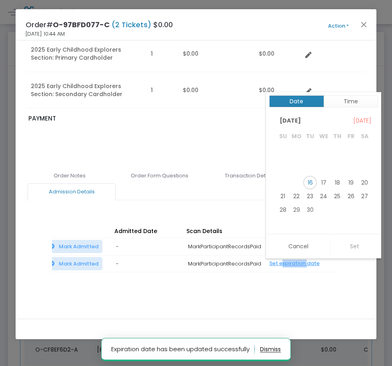
click at [306, 105] on button "Date" at bounding box center [297, 101] width 55 height 12
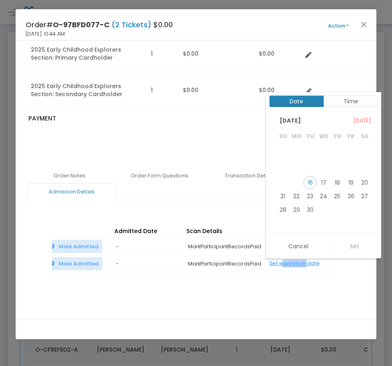
click at [302, 101] on button "Date" at bounding box center [297, 101] width 55 height 12
click at [305, 123] on span "September 2025" at bounding box center [290, 121] width 28 height 12
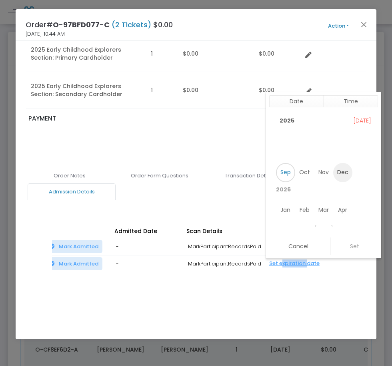
click at [348, 171] on span "Dec" at bounding box center [343, 172] width 19 height 19
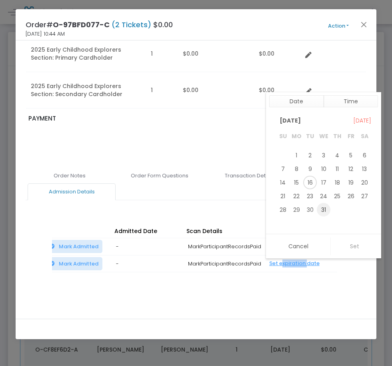
click at [324, 207] on span "31" at bounding box center [324, 210] width 14 height 14
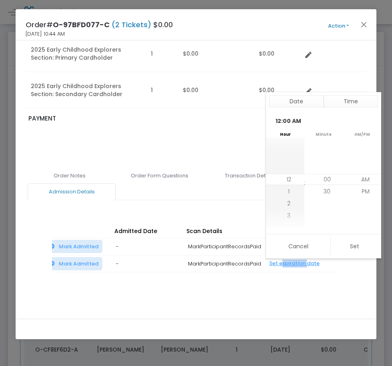
click at [340, 234] on div "Cancel Set" at bounding box center [323, 246] width 115 height 24
click at [343, 243] on button "Set" at bounding box center [355, 246] width 48 height 18
type input "12/31/2025 12:00 AM"
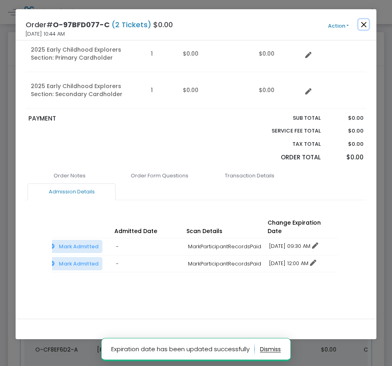
click at [365, 22] on button "Close" at bounding box center [364, 24] width 10 height 10
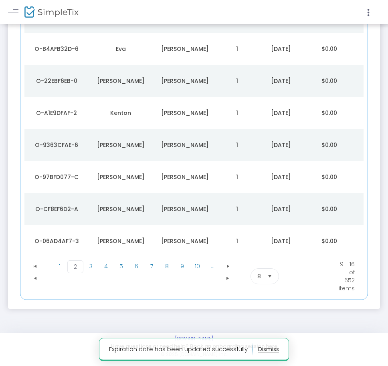
click at [126, 175] on div "Brandi" at bounding box center [121, 177] width 60 height 8
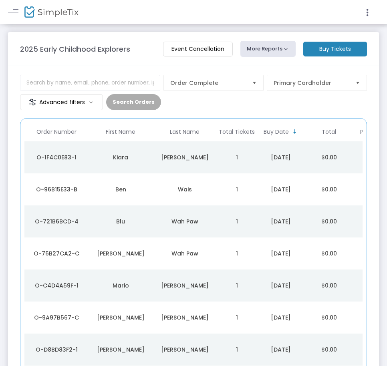
click at [247, 158] on td "1" at bounding box center [237, 157] width 40 height 32
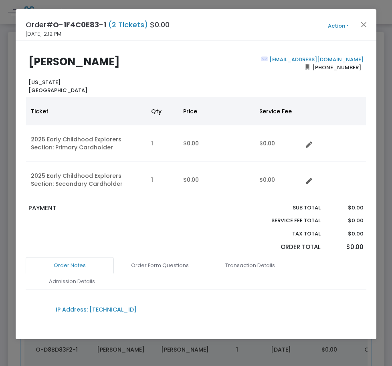
click at [331, 26] on button "Action" at bounding box center [338, 26] width 48 height 9
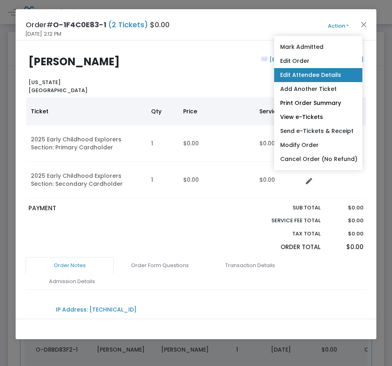
click at [310, 75] on link "Edit Attendee Details" at bounding box center [318, 75] width 88 height 14
